Goal: Task Accomplishment & Management: Use online tool/utility

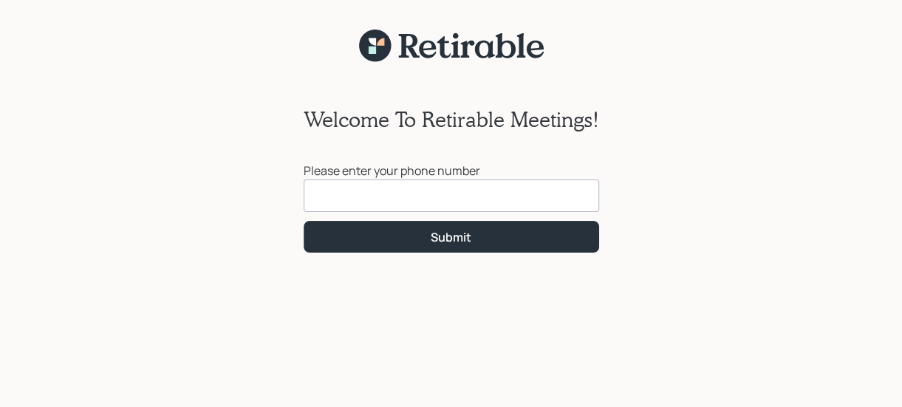
click at [365, 190] on input at bounding box center [452, 196] width 296 height 33
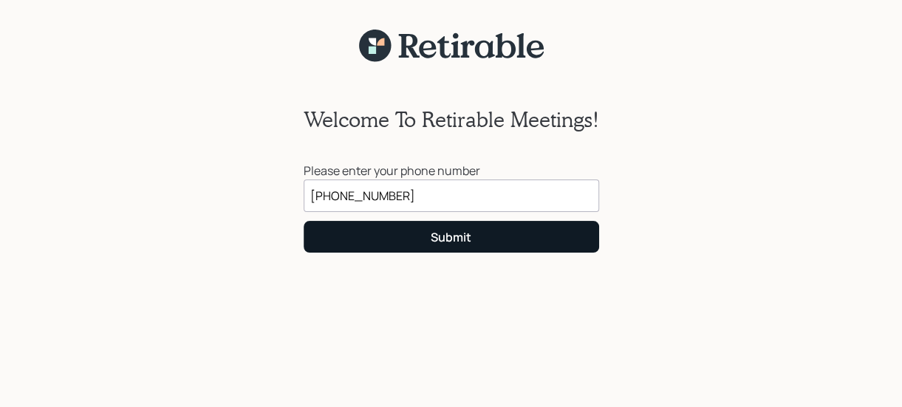
type input "[PHONE_NUMBER]"
click at [509, 236] on button "Submit" at bounding box center [452, 237] width 296 height 32
